Goal: Information Seeking & Learning: Learn about a topic

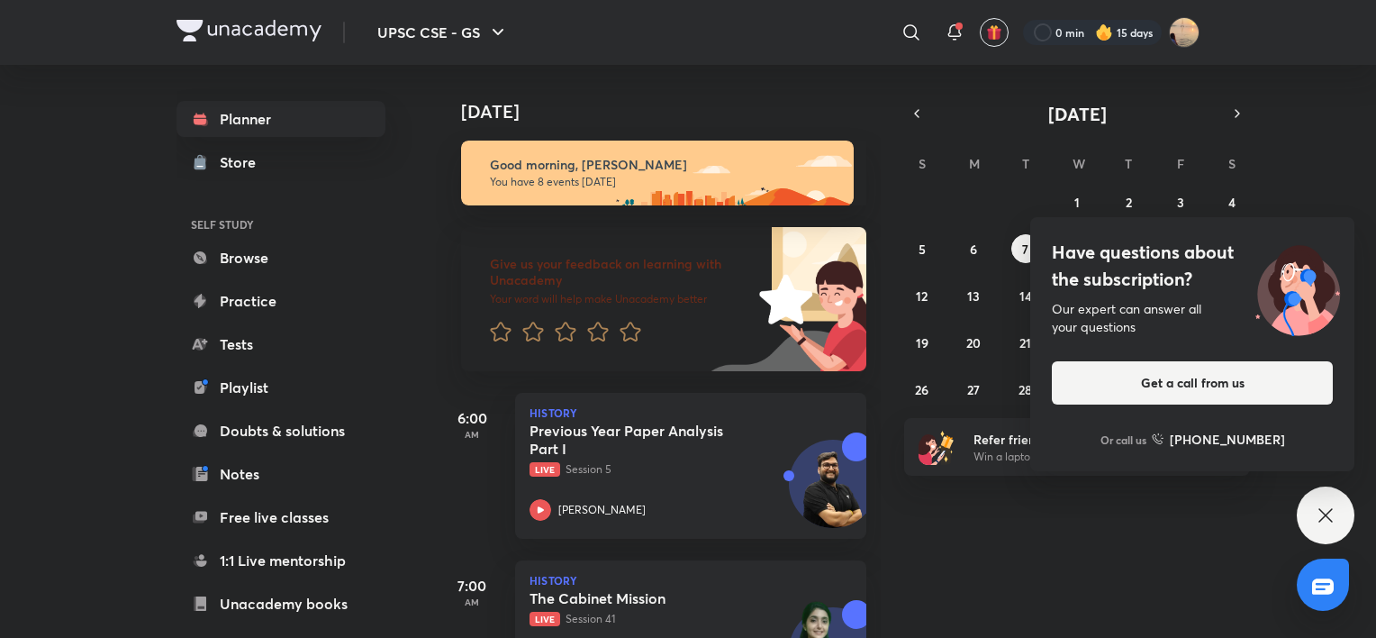
click at [421, 89] on div "Planner Store SELF STUDY Browse Practice Tests Playlist Doubts & solutions Note…" at bounding box center [688, 351] width 1023 height 573
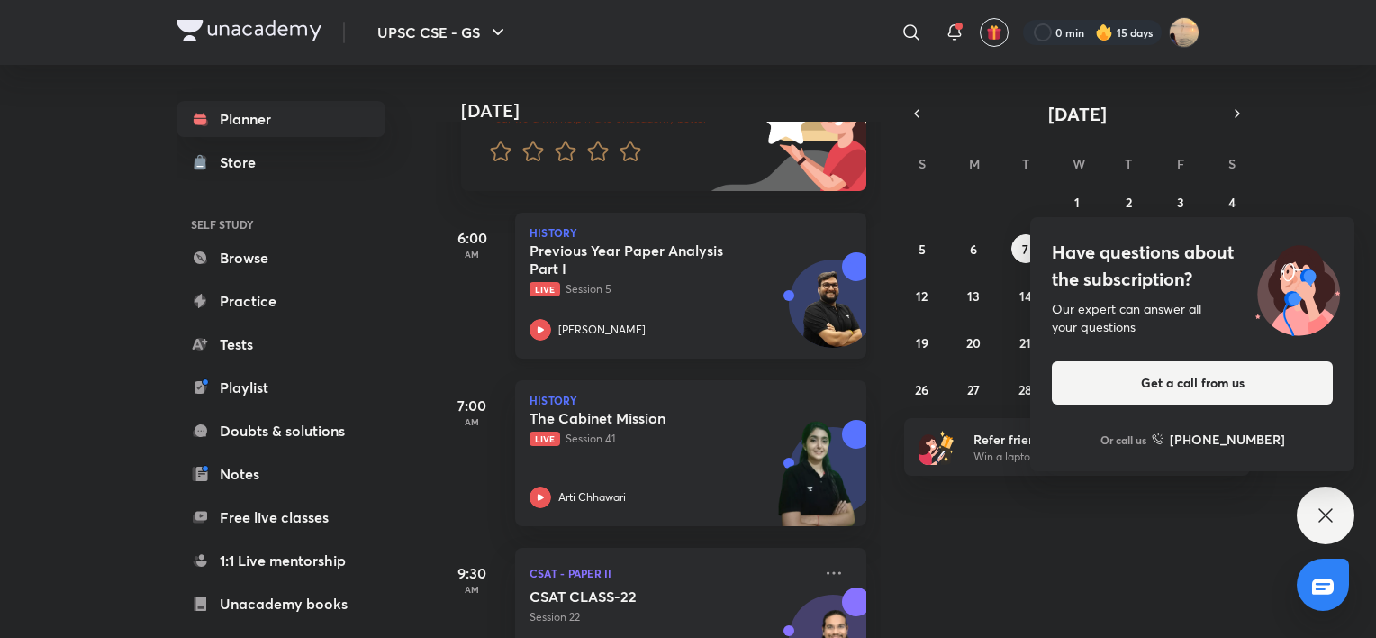
scroll to position [186, 0]
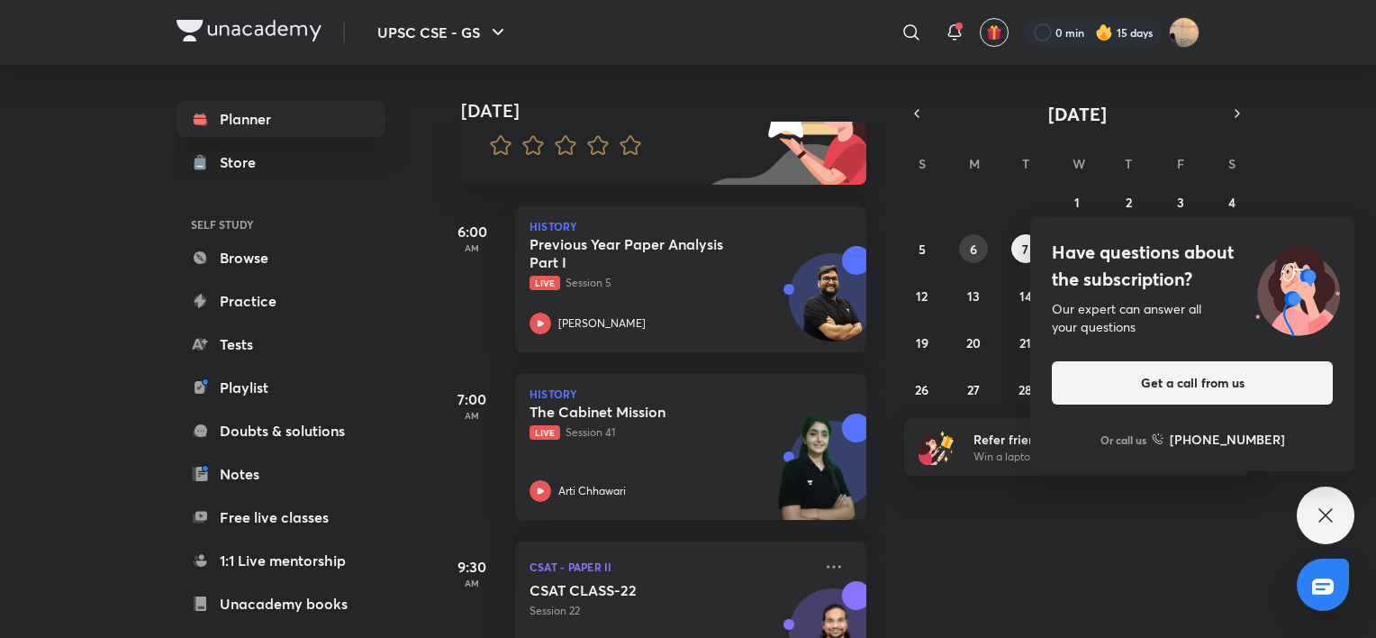
click at [975, 258] on button "6" at bounding box center [973, 248] width 29 height 29
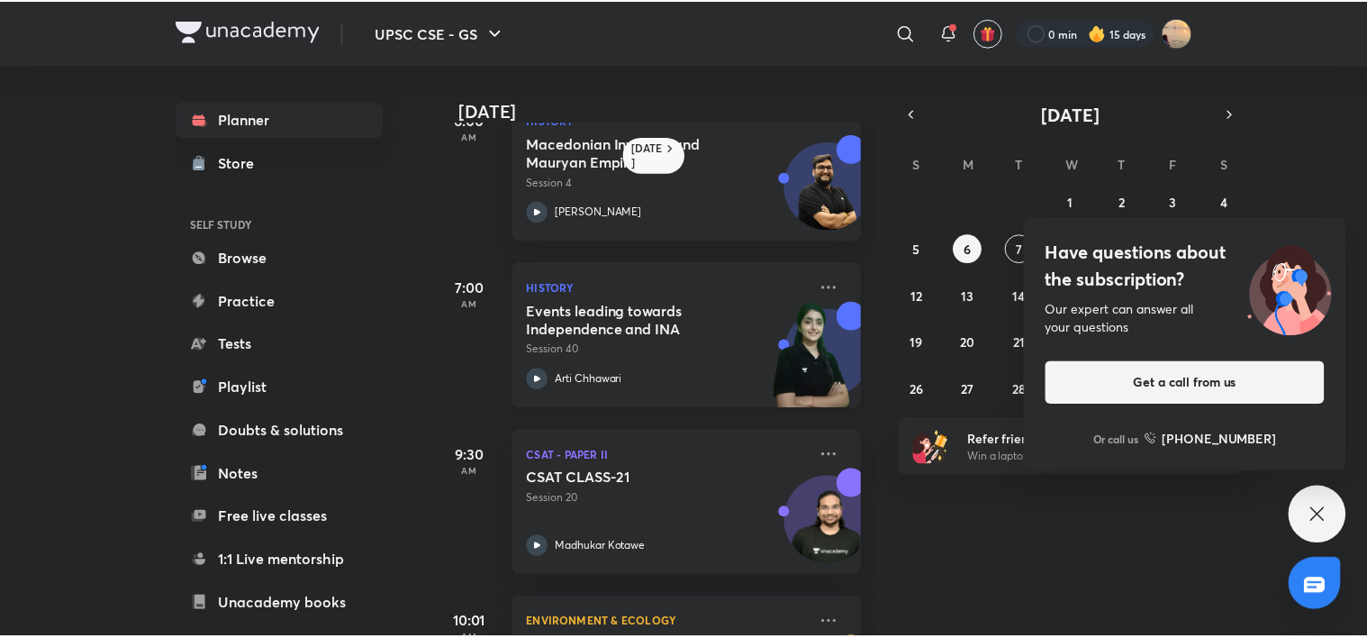
scroll to position [50, 0]
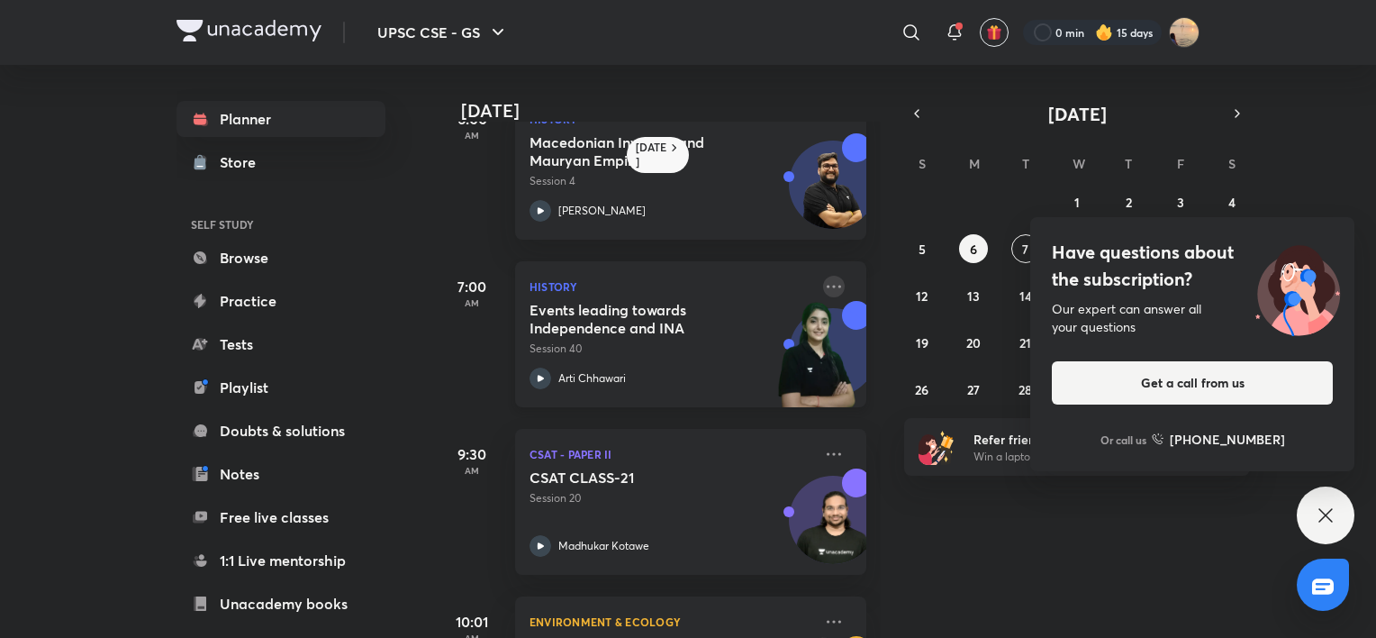
click at [823, 285] on icon at bounding box center [834, 287] width 22 height 22
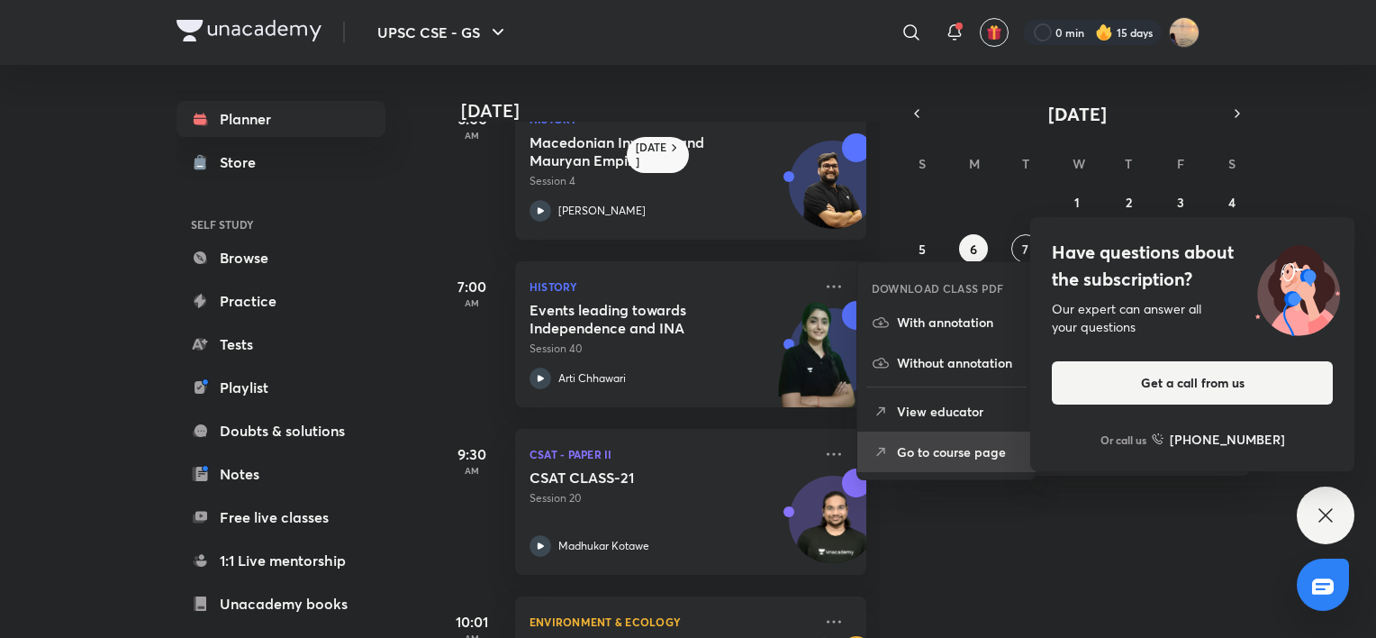
click at [915, 457] on p "Go to course page" at bounding box center [959, 451] width 124 height 19
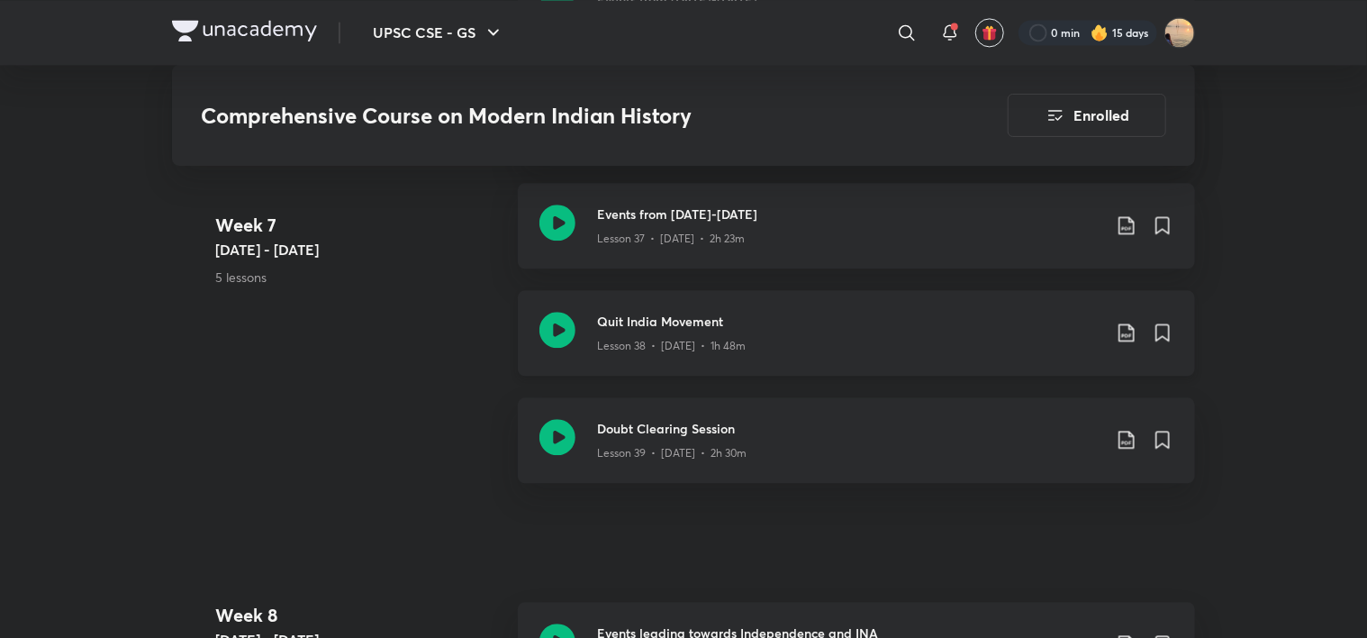
scroll to position [5393, 0]
click at [738, 342] on p "Lesson 38 • [DATE] • 1h 48m" at bounding box center [671, 344] width 149 height 16
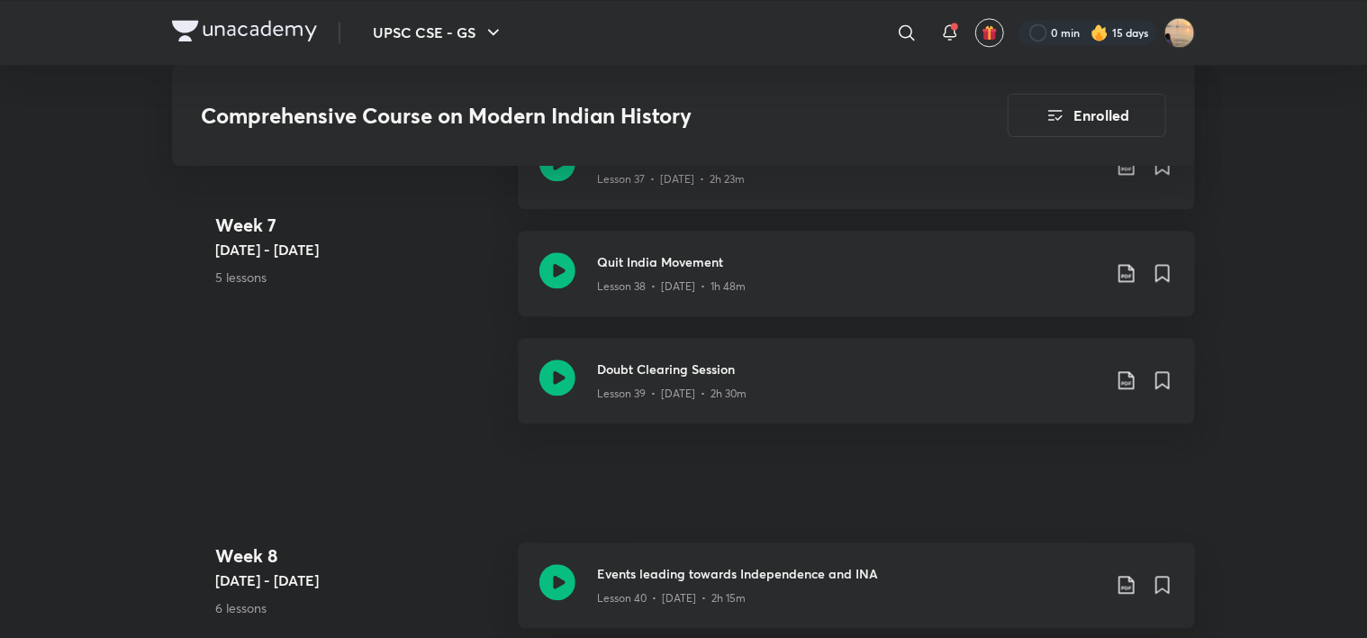
scroll to position [5452, 0]
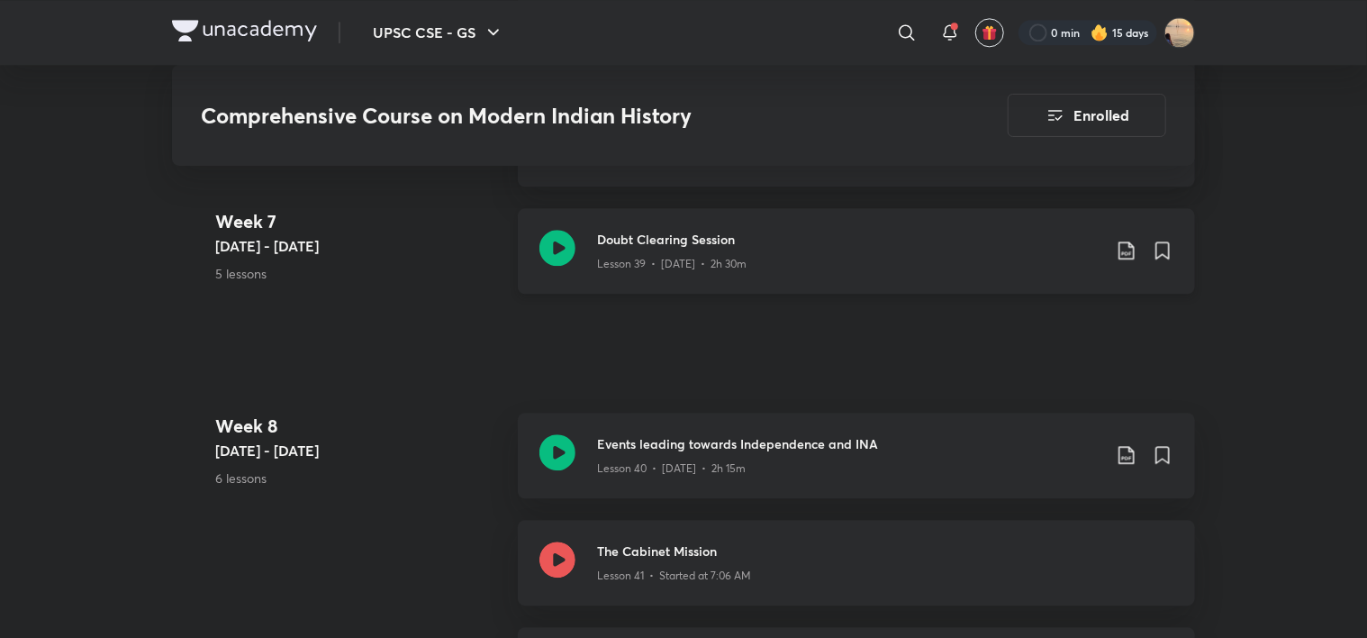
scroll to position [5582, 0]
click at [620, 454] on div "Lesson 40 • [DATE] • 2h 15m" at bounding box center [849, 462] width 504 height 23
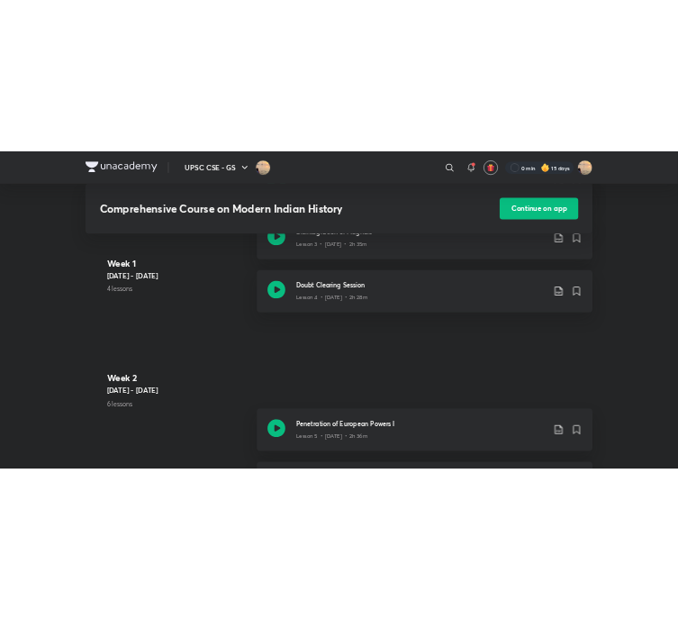
scroll to position [1196, 0]
